Goal: Task Accomplishment & Management: Manage account settings

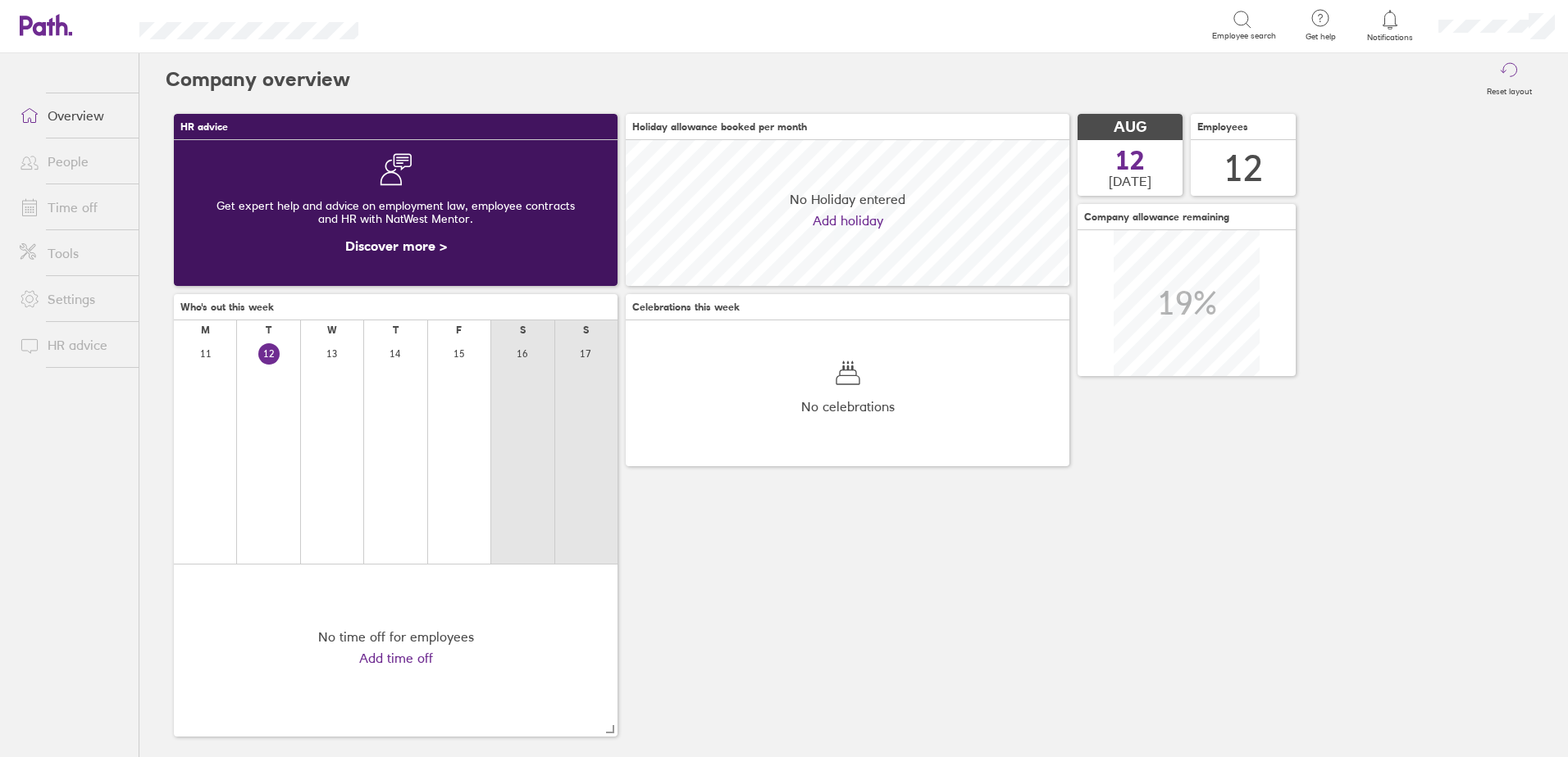
scroll to position [146, 443]
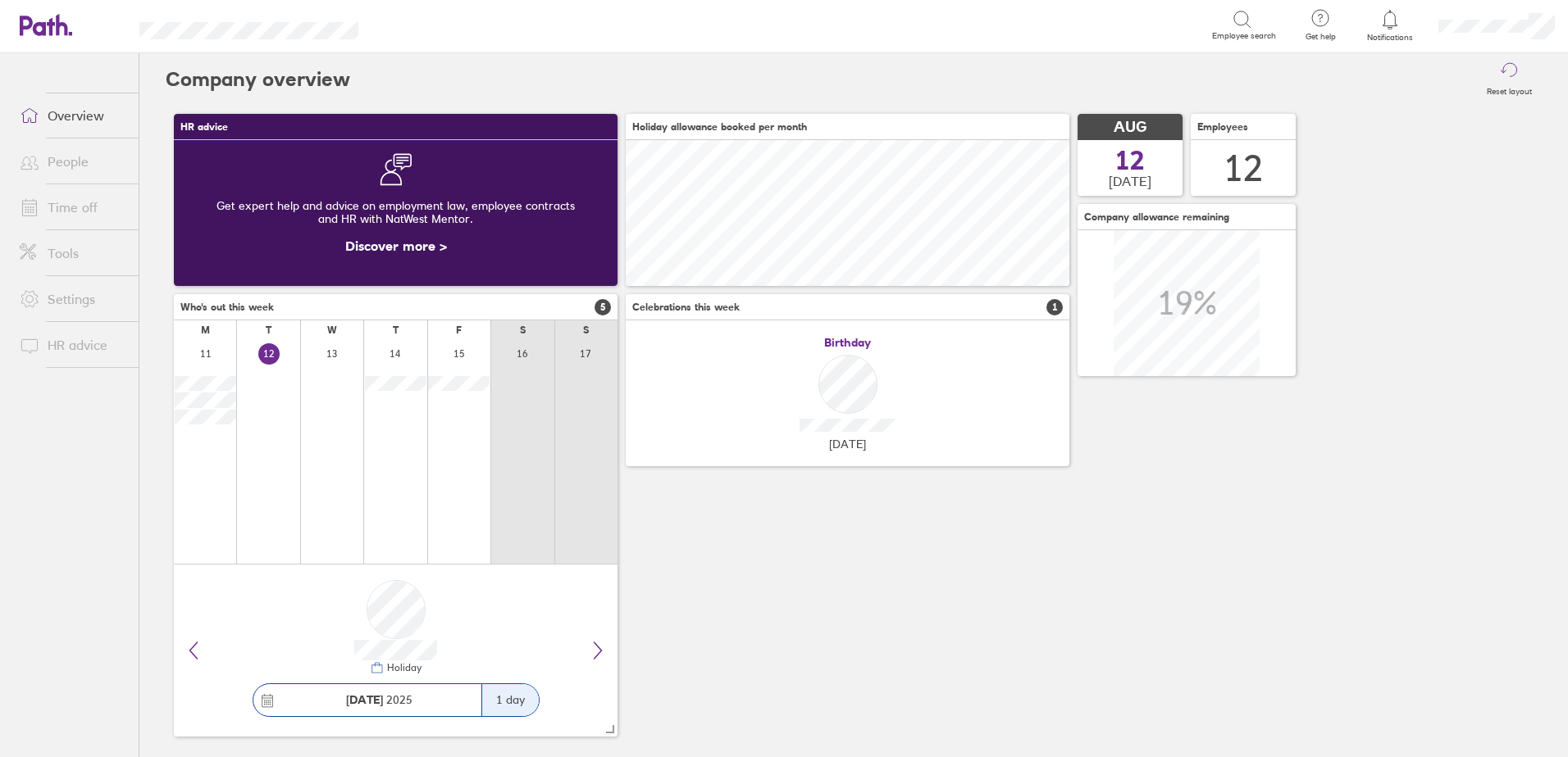
click at [87, 202] on link "Time off" at bounding box center [72, 207] width 132 height 33
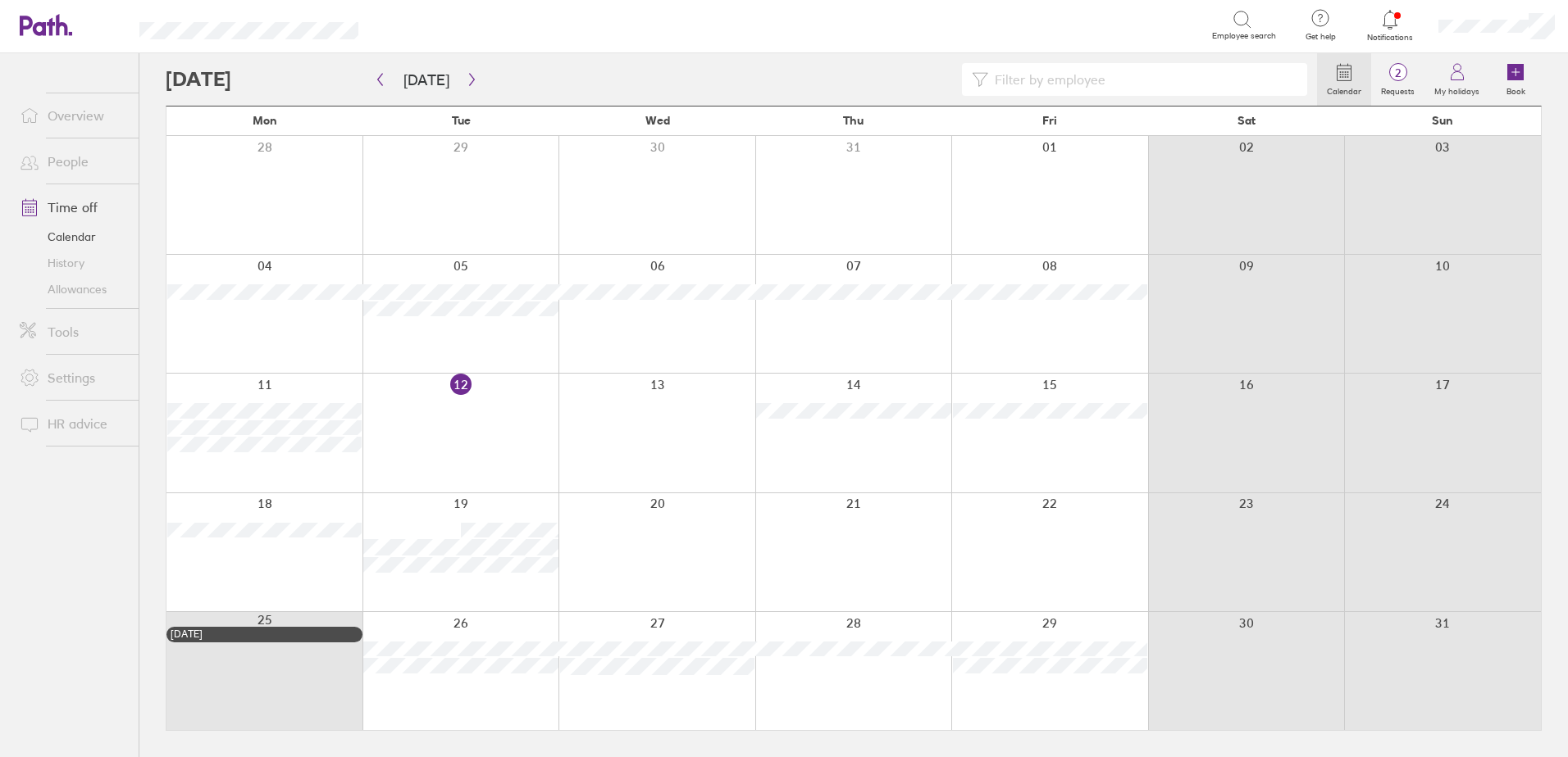
click at [408, 409] on div at bounding box center [460, 432] width 197 height 118
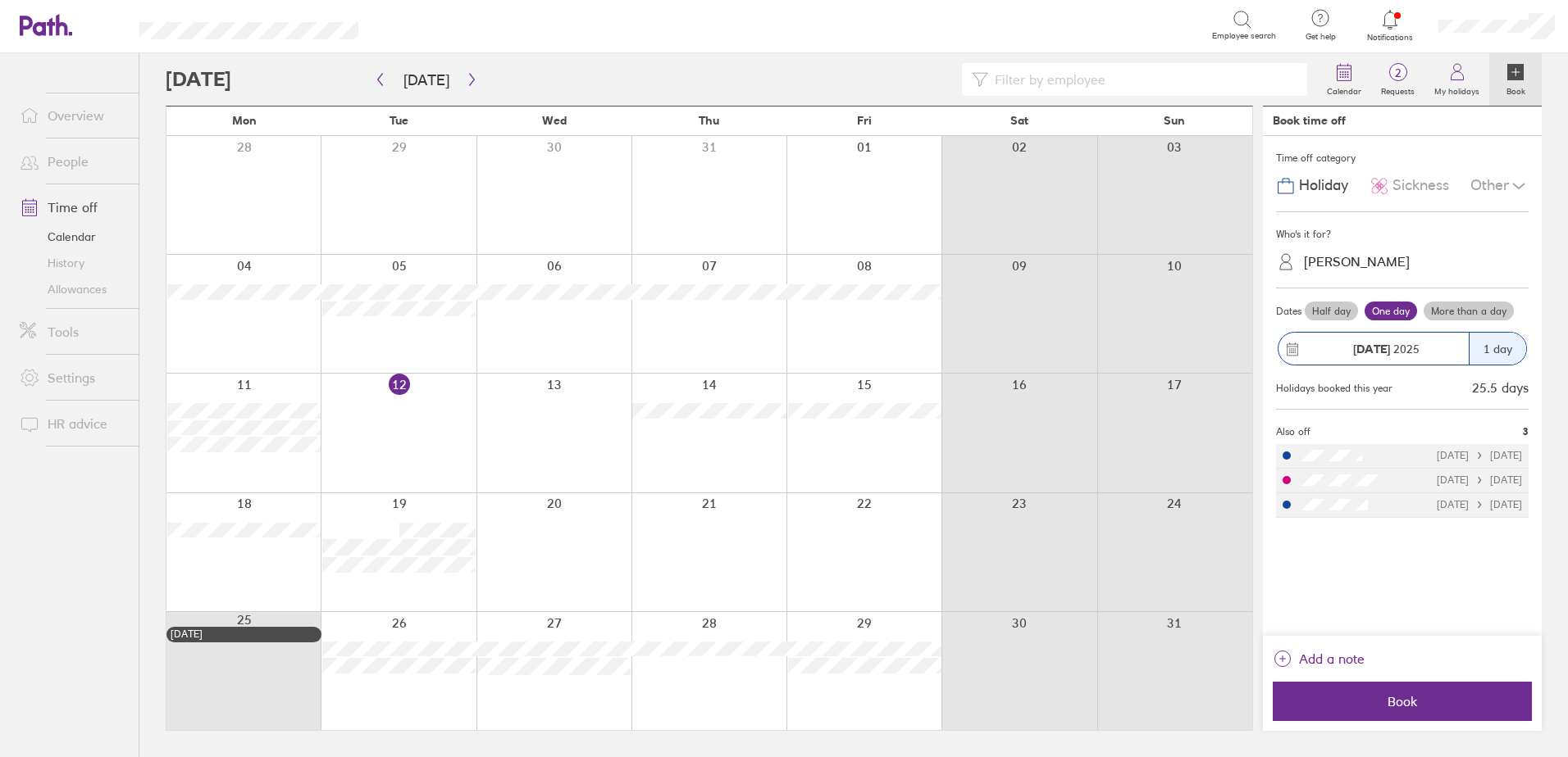
click at [1432, 178] on span "Sickness" at bounding box center [1420, 185] width 56 height 17
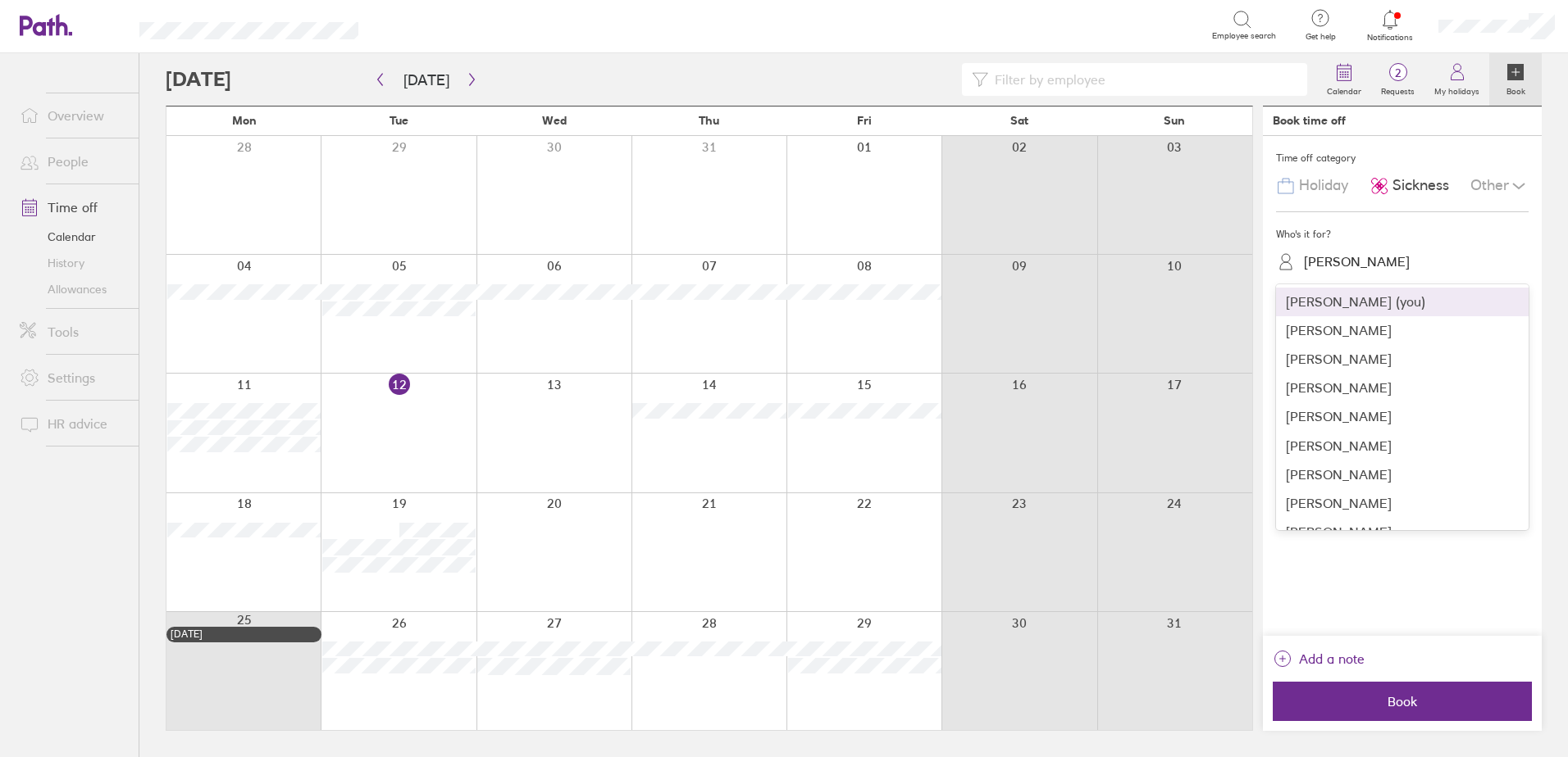
click at [1367, 263] on div "Sarah Beeton" at bounding box center [1357, 261] width 106 height 15
click at [1333, 476] on div "Jimmy Hargreaves" at bounding box center [1402, 475] width 252 height 29
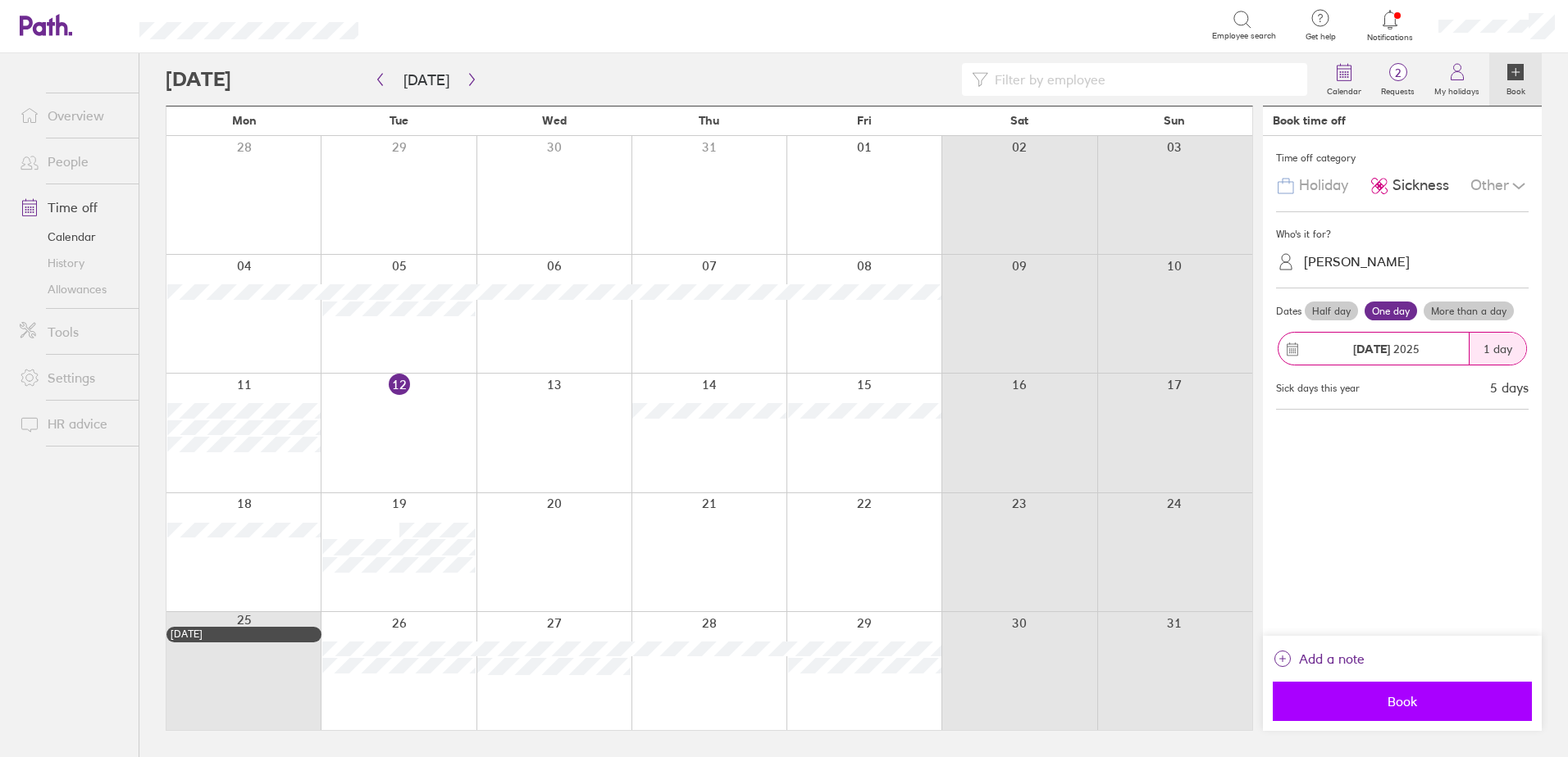
click at [1374, 693] on button "Book" at bounding box center [1402, 702] width 260 height 39
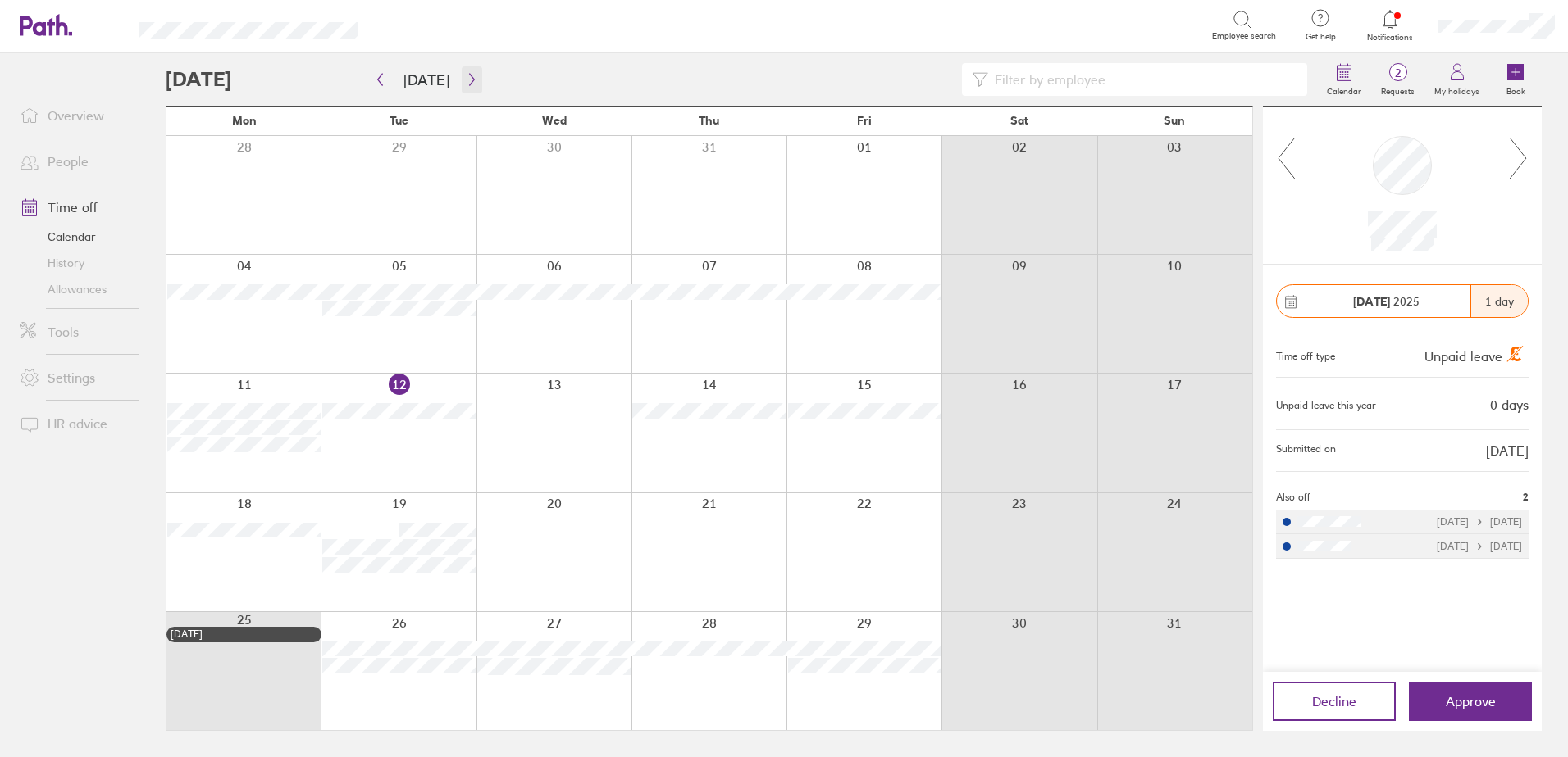
click at [467, 80] on icon "button" at bounding box center [472, 79] width 12 height 13
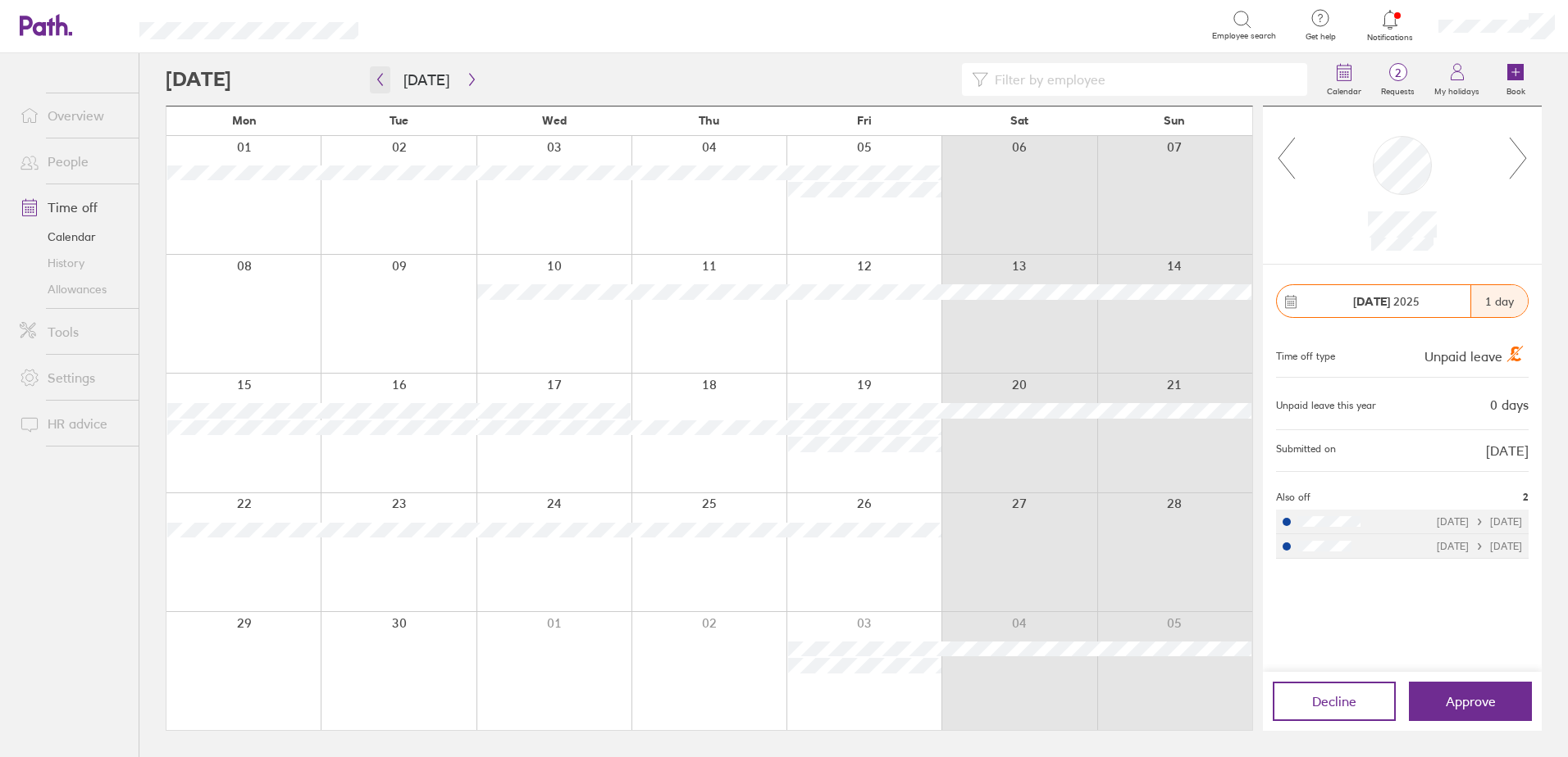
click at [380, 76] on icon "button" at bounding box center [380, 79] width 12 height 13
